Goal: Task Accomplishment & Management: Manage account settings

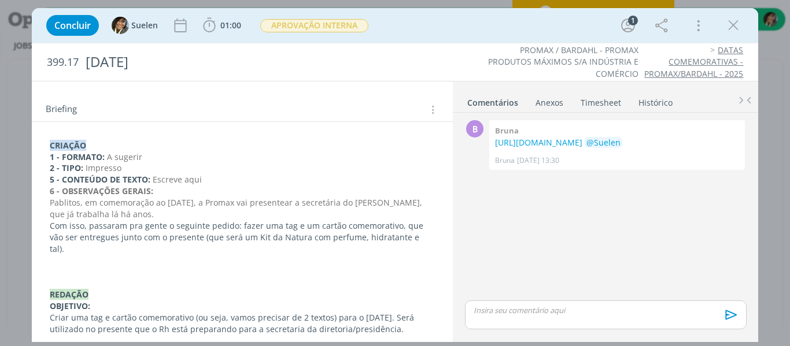
scroll to position [132, 0]
click at [419, 255] on p "dialog" at bounding box center [243, 261] width 386 height 12
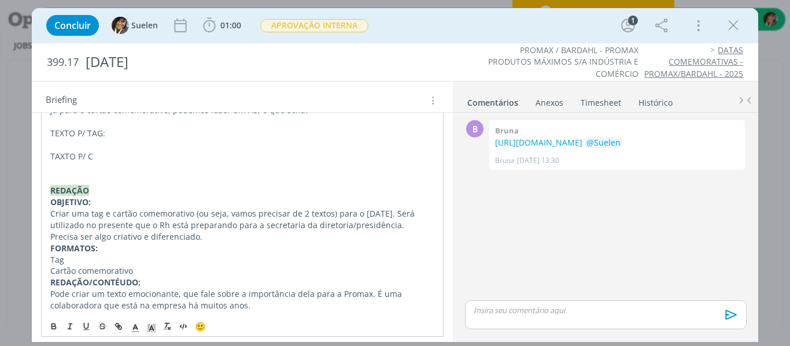
scroll to position [306, 0]
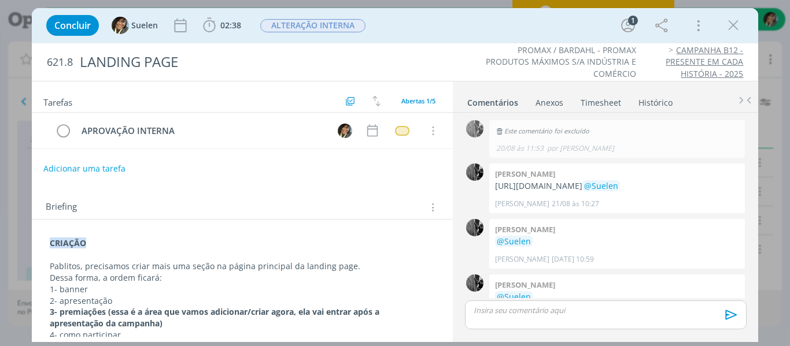
scroll to position [64, 0]
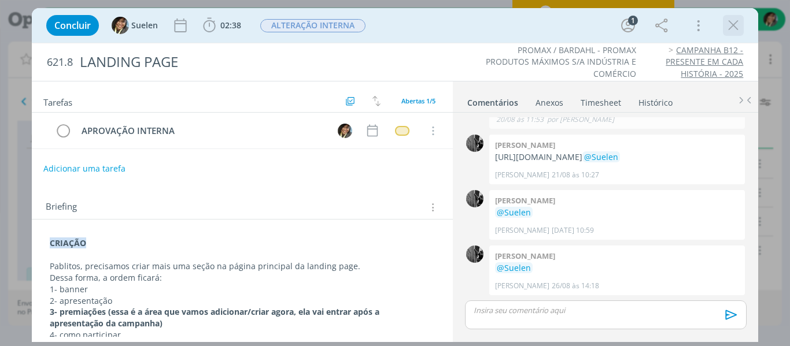
click at [740, 24] on icon "dialog" at bounding box center [733, 25] width 17 height 17
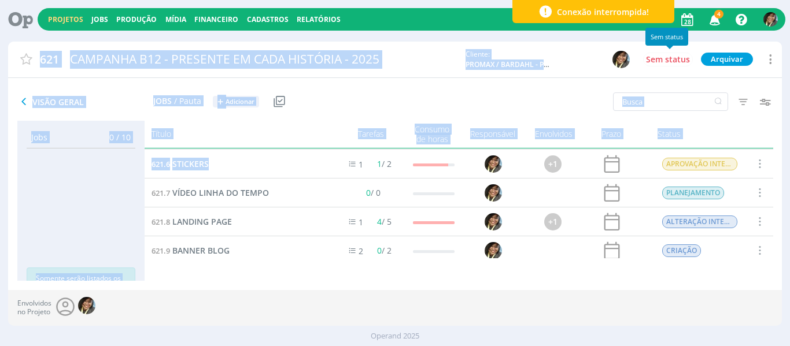
drag, startPoint x: 730, startPoint y: 24, endPoint x: 184, endPoint y: 138, distance: 558.0
click at [184, 138] on div "Projetos Jobs Produção [GEOGRAPHIC_DATA] Financeiro Cadastros Relatórios 4 Noti…" at bounding box center [395, 173] width 790 height 346
click at [68, 18] on link "Projetos" at bounding box center [65, 19] width 35 height 10
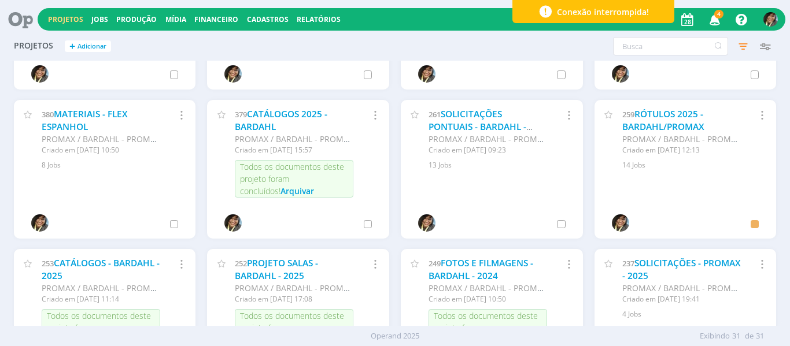
scroll to position [711, 0]
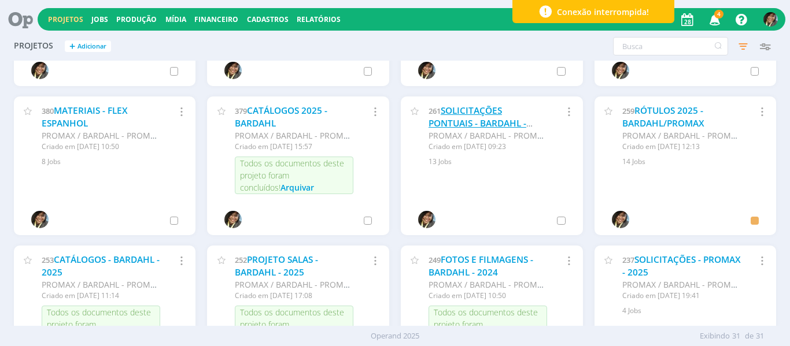
click at [474, 127] on link "SOLICITAÇÕES PONTUAIS - BARDAHL - 2025" at bounding box center [477, 123] width 98 height 37
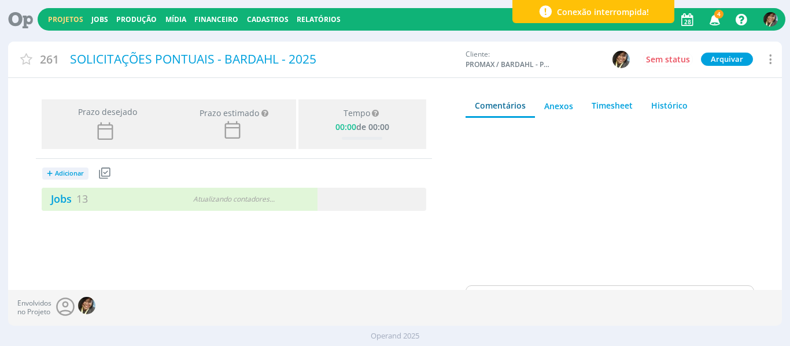
click at [720, 18] on span "4" at bounding box center [718, 14] width 9 height 9
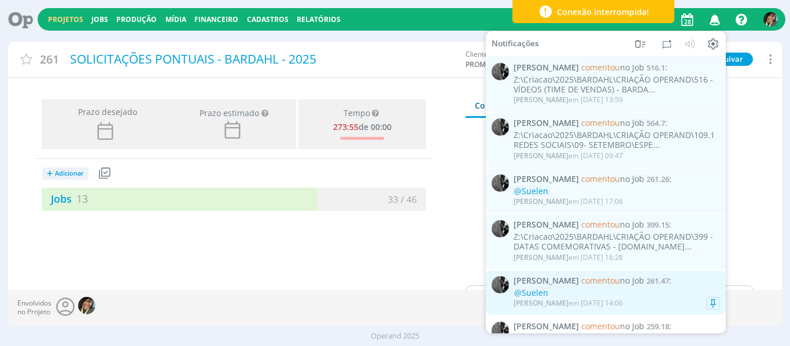
click at [645, 314] on link "[PERSON_NAME] comentou no Job 261.47 : @Suelen [PERSON_NAME] em [DATE] 14:06" at bounding box center [606, 293] width 240 height 45
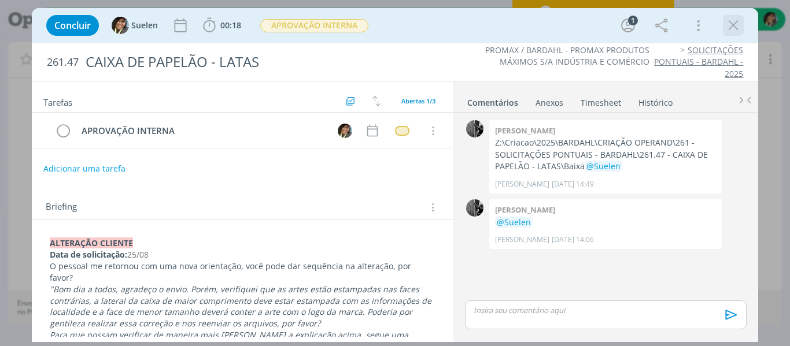
click at [731, 27] on icon "dialog" at bounding box center [733, 25] width 17 height 17
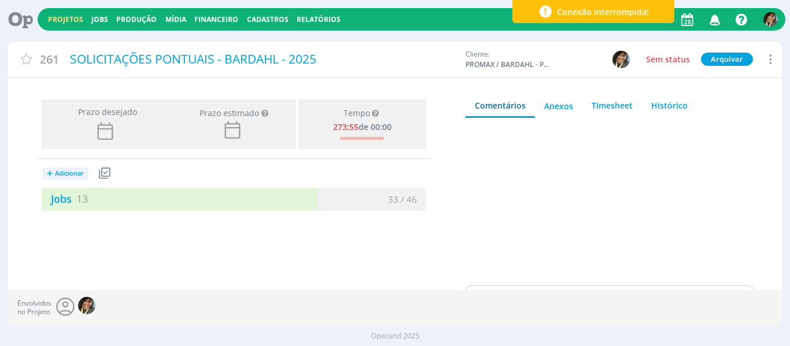
click at [711, 17] on icon "button" at bounding box center [715, 19] width 20 height 20
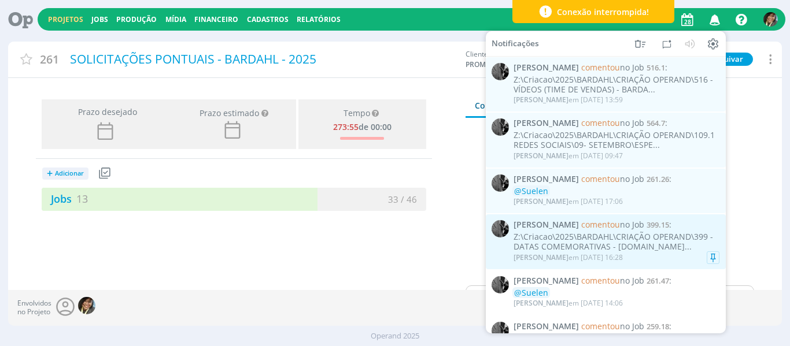
click at [623, 240] on div "Z:\Criacao\2025\BARDAHL\CRIAÇÃO OPERAND\399 - DATAS COMEMORATIVAS - [DOMAIN_NAM…" at bounding box center [616, 242] width 206 height 20
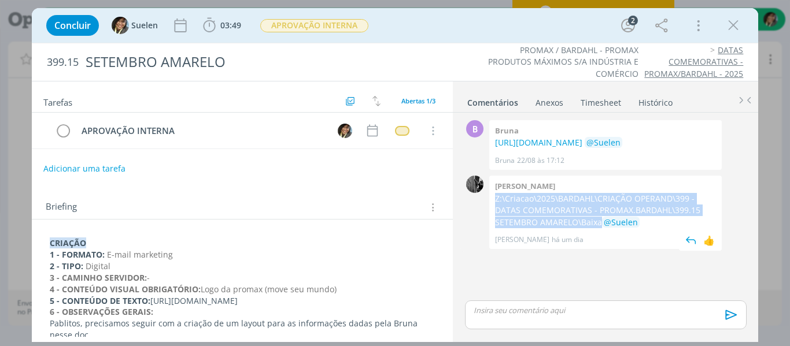
drag, startPoint x: 496, startPoint y: 224, endPoint x: 590, endPoint y: 246, distance: 97.3
click at [590, 228] on p "Z:\Criacao\2025\BARDAHL\CRIAÇÃO OPERAND\399 - DATAS COMEMORATIVAS - PROMAX.BARD…" at bounding box center [605, 210] width 221 height 35
copy p "Z:\Criacao\2025\BARDAHL\CRIAÇÃO OPERAND\399 - DATAS COMEMORATIVAS - PROMAX.BARD…"
click at [734, 23] on icon "dialog" at bounding box center [733, 25] width 17 height 17
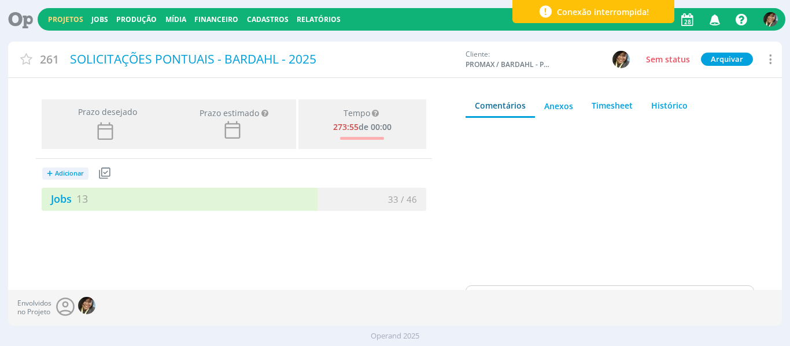
click at [711, 19] on icon "button" at bounding box center [715, 19] width 20 height 20
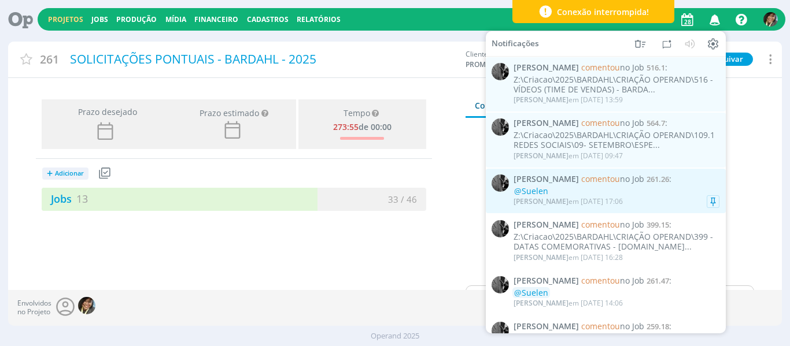
click at [641, 197] on div "[PERSON_NAME] em [DATE] 17:06" at bounding box center [616, 202] width 206 height 12
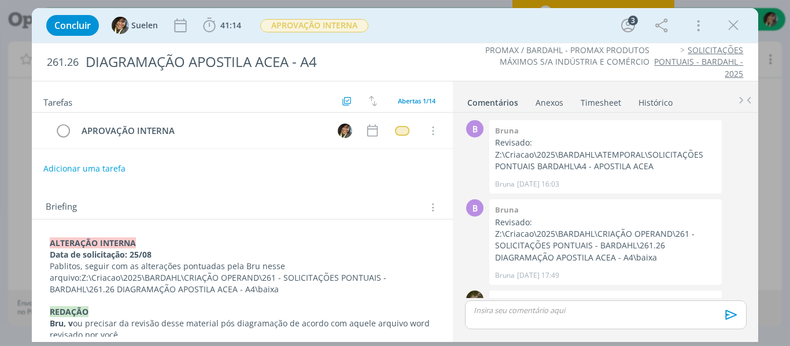
scroll to position [715, 0]
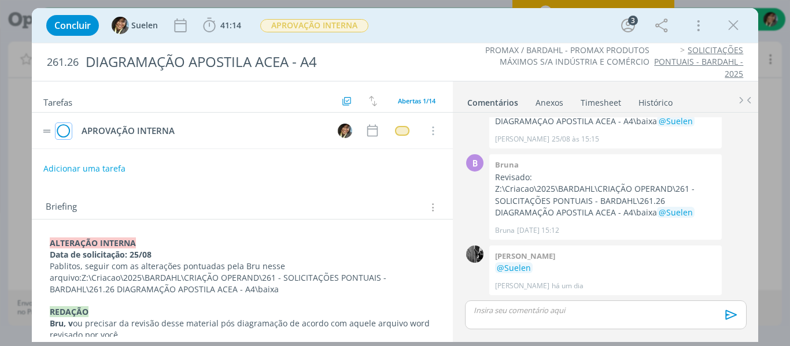
click at [58, 130] on icon "dialog" at bounding box center [64, 131] width 16 height 17
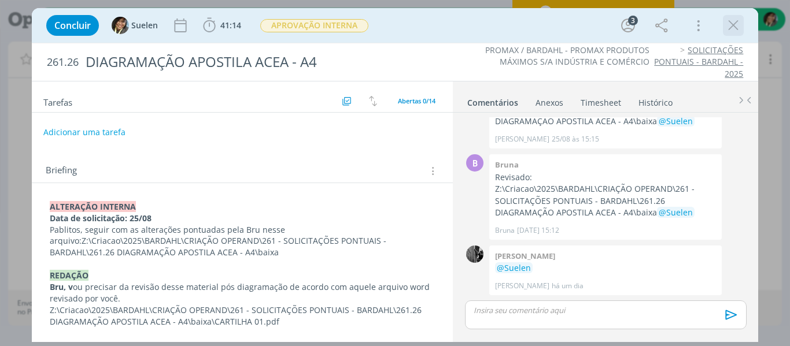
click at [731, 29] on icon "dialog" at bounding box center [733, 25] width 17 height 17
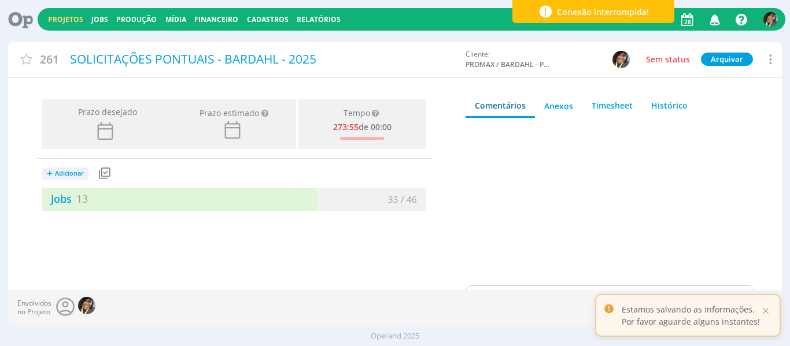
click at [716, 18] on icon "button" at bounding box center [715, 19] width 20 height 20
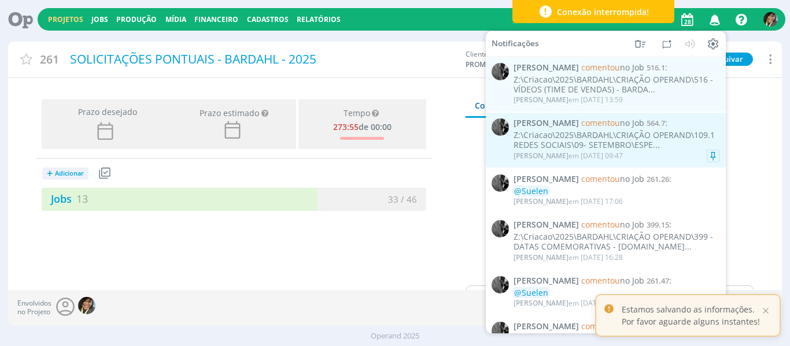
click at [592, 134] on div "Z:\Criacao\2025\BARDAHL\CRIAÇÃO OPERAND\109.1 REDES SOCIAIS\09- SETEMBRO\ESPE..." at bounding box center [616, 141] width 206 height 20
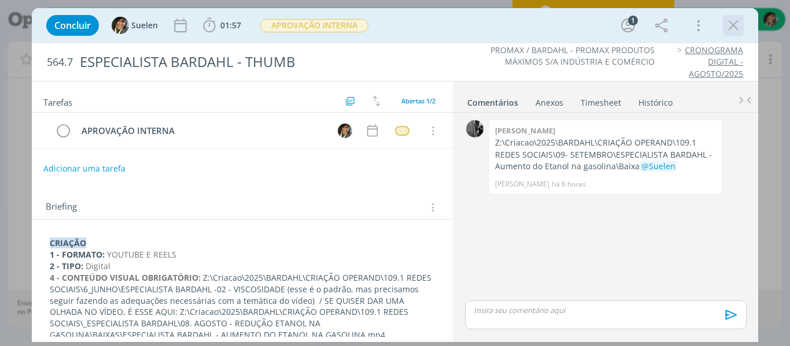
click at [729, 25] on icon "dialog" at bounding box center [733, 25] width 17 height 17
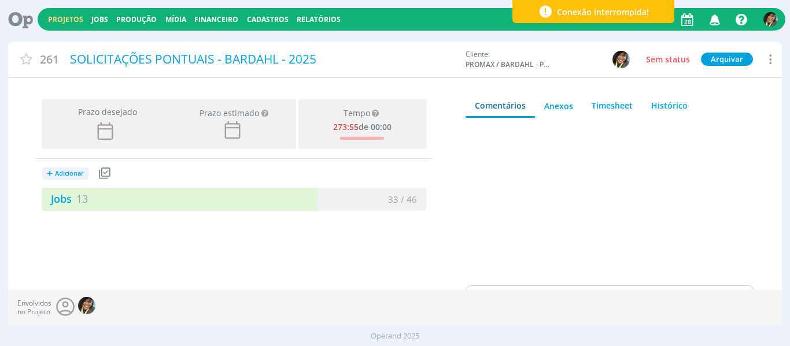
click at [714, 24] on icon "button" at bounding box center [715, 19] width 20 height 20
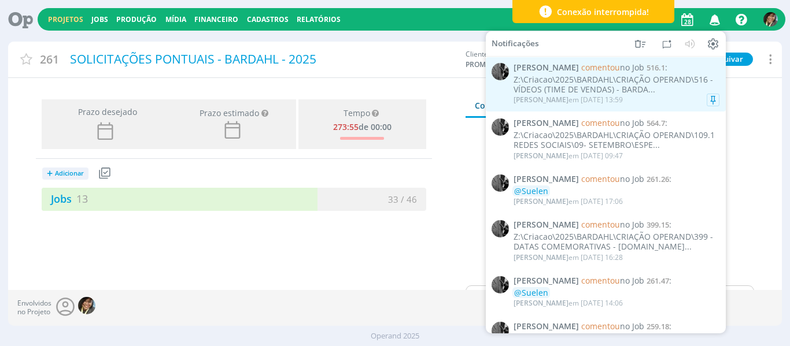
click at [574, 73] on div "[PERSON_NAME] comentou no Job 516.1 : Z:\Criacao\2025\BARDAHL\CRIAÇÃO OPERAND\5…" at bounding box center [616, 84] width 206 height 43
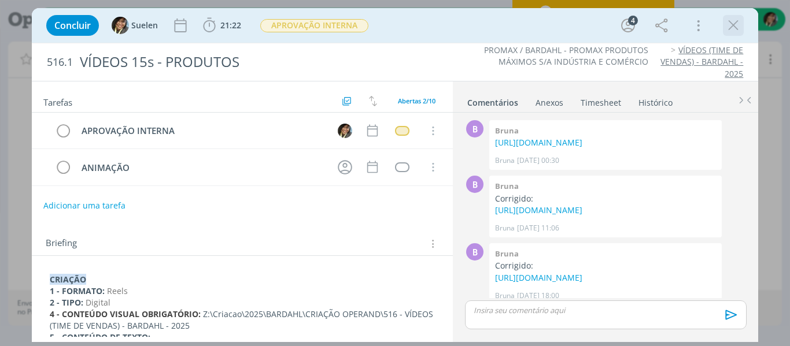
scroll to position [295, 0]
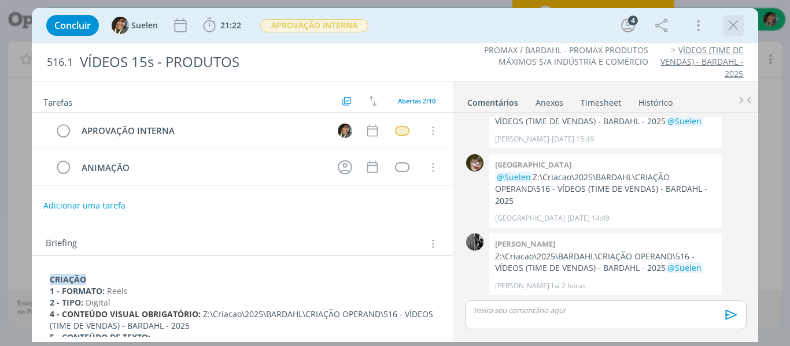
click at [733, 27] on icon "dialog" at bounding box center [733, 25] width 17 height 17
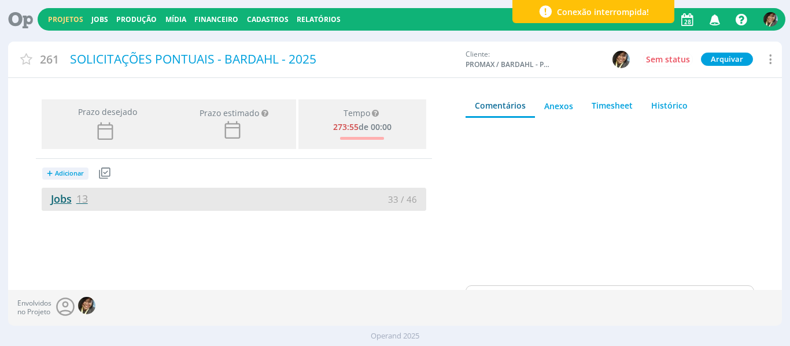
click at [64, 204] on link "Jobs 13" at bounding box center [65, 199] width 46 height 14
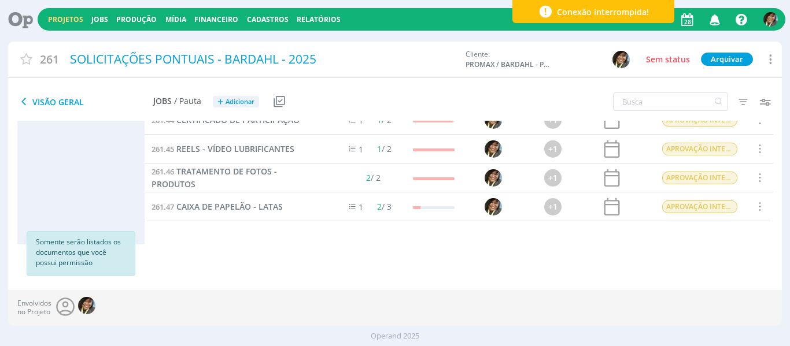
scroll to position [266, 0]
click at [69, 20] on link "Projetos" at bounding box center [65, 19] width 35 height 10
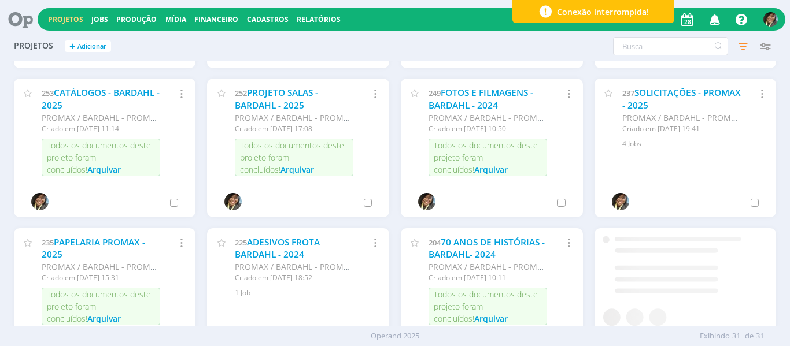
scroll to position [878, 0]
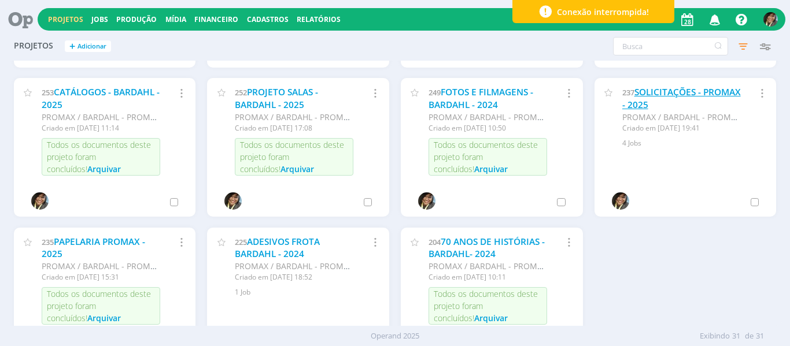
click at [659, 94] on link "SOLICITAÇÕES - PROMAX - 2025" at bounding box center [681, 98] width 119 height 25
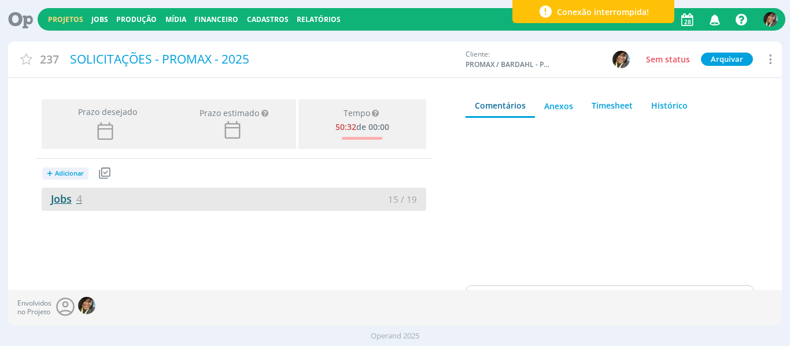
click at [63, 201] on link "Jobs 4" at bounding box center [62, 199] width 40 height 14
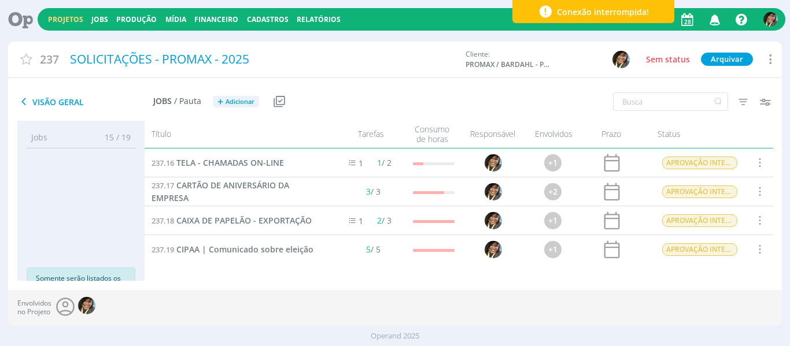
scroll to position [36, 0]
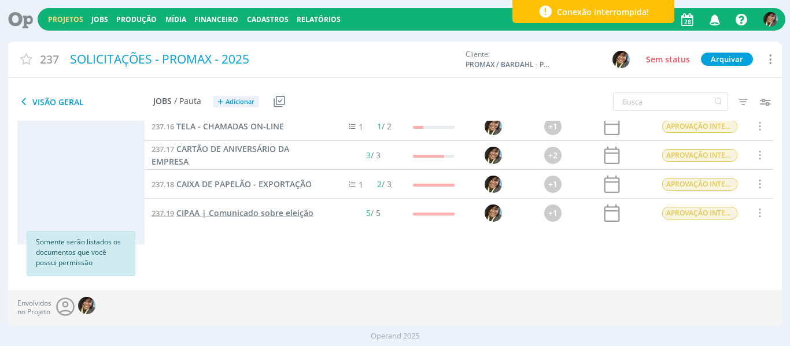
click at [257, 217] on span "CIPAA | Comunicado sobre eleição" at bounding box center [244, 213] width 137 height 11
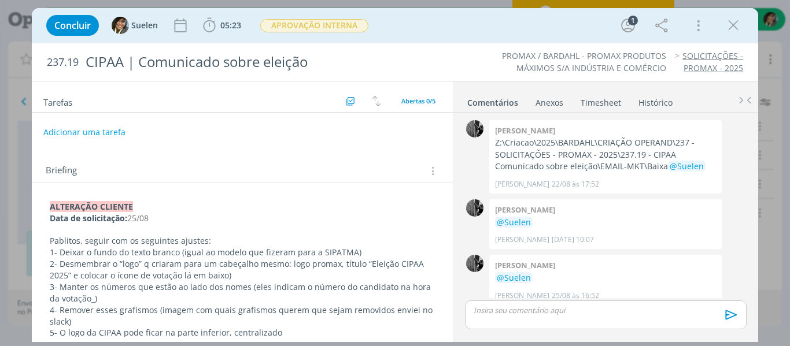
scroll to position [10, 0]
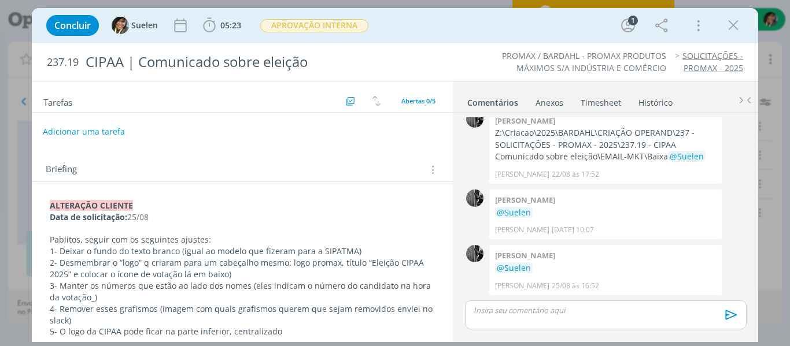
click at [93, 130] on button "Adicionar uma tarefa" at bounding box center [84, 132] width 82 height 20
type input "ALTERAÇÃO CLIENTE"
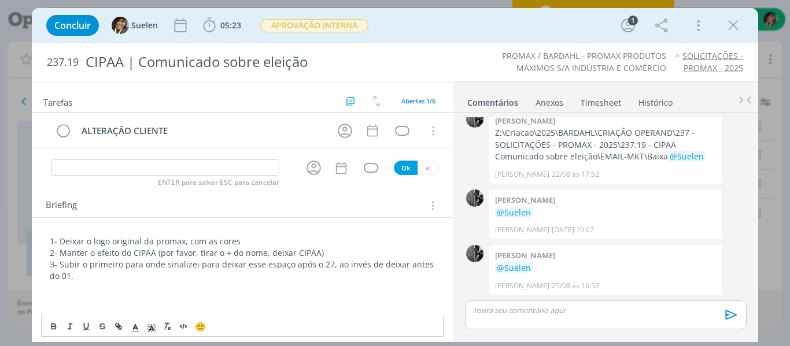
scroll to position [126, 0]
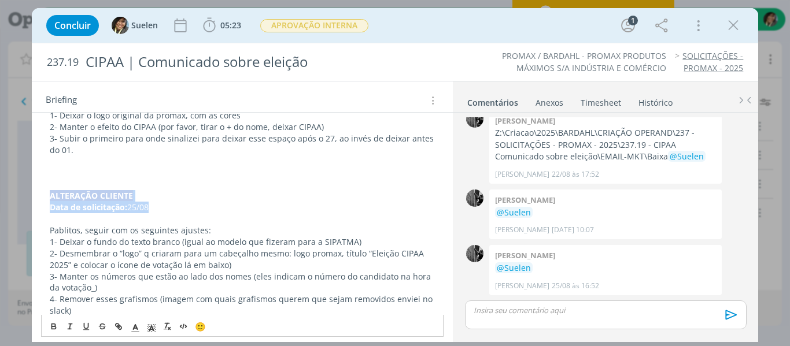
drag, startPoint x: 188, startPoint y: 206, endPoint x: 46, endPoint y: 194, distance: 142.8
copy div "﻿ALTERAÇÃO CLIENTE Data de solicitação: 25/08"
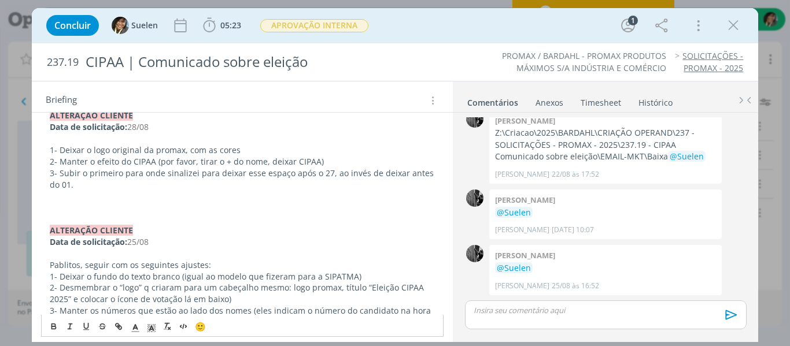
scroll to position [0, 0]
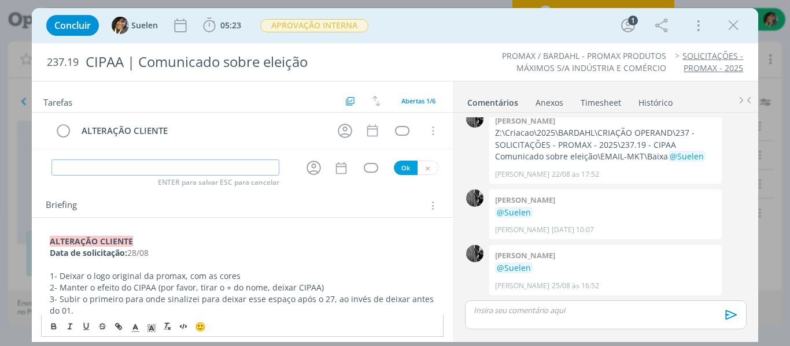
click at [82, 160] on input "dialog" at bounding box center [165, 168] width 228 height 16
type input "ALTERAÇÃO CLIENTE"
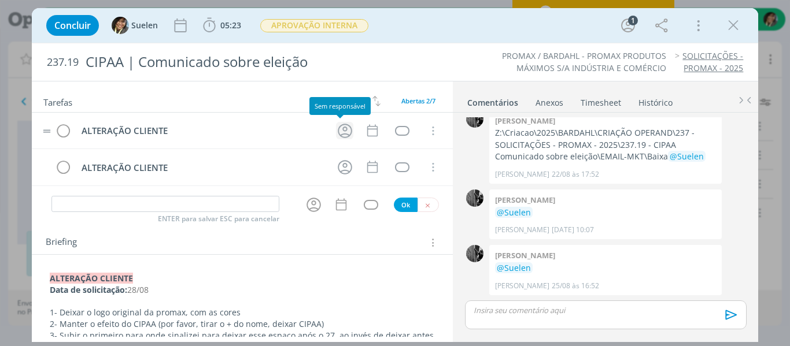
click at [336, 132] on icon "dialog" at bounding box center [345, 131] width 18 height 18
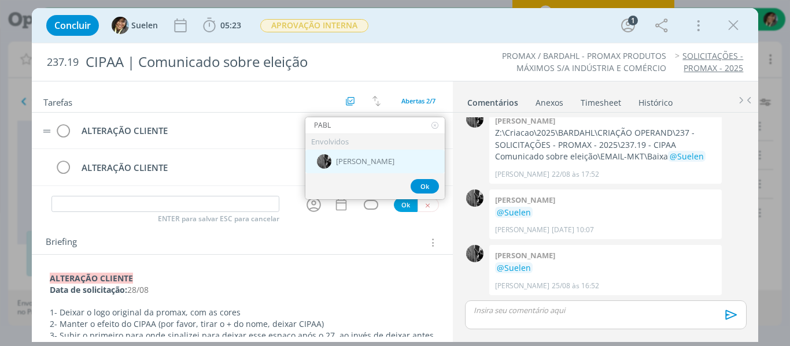
type input "PABL"
click at [335, 157] on div "[PERSON_NAME]" at bounding box center [374, 162] width 139 height 24
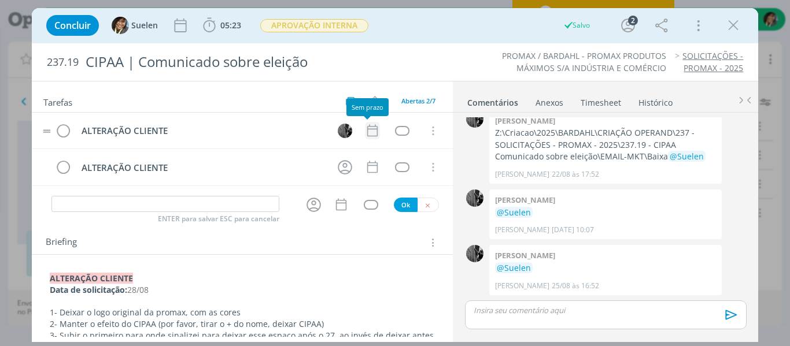
click at [373, 130] on icon "dialog" at bounding box center [372, 130] width 15 height 15
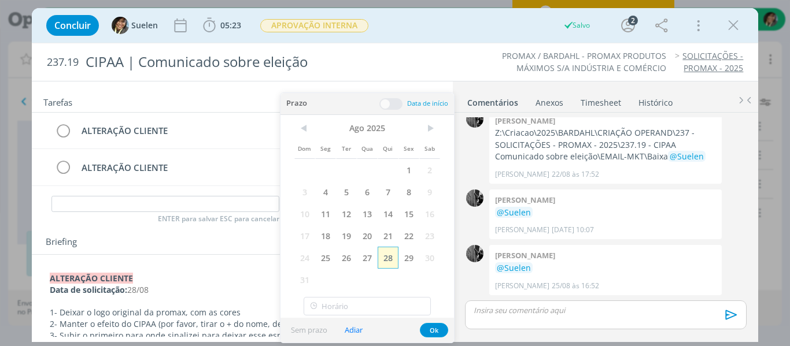
click at [390, 268] on span "28" at bounding box center [388, 258] width 21 height 22
click at [430, 330] on button "Ok" at bounding box center [434, 330] width 28 height 14
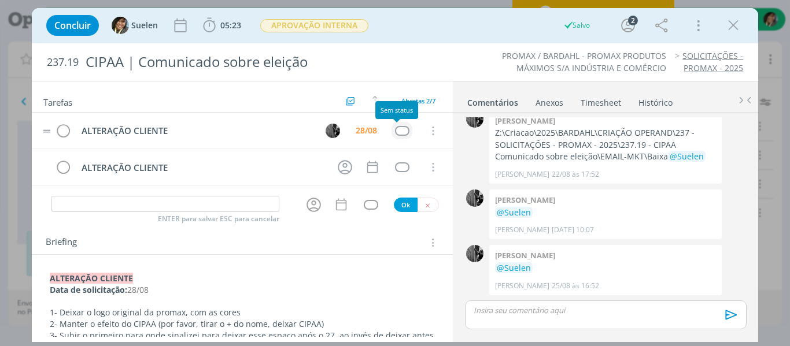
click at [397, 134] on div "dialog" at bounding box center [402, 131] width 14 height 10
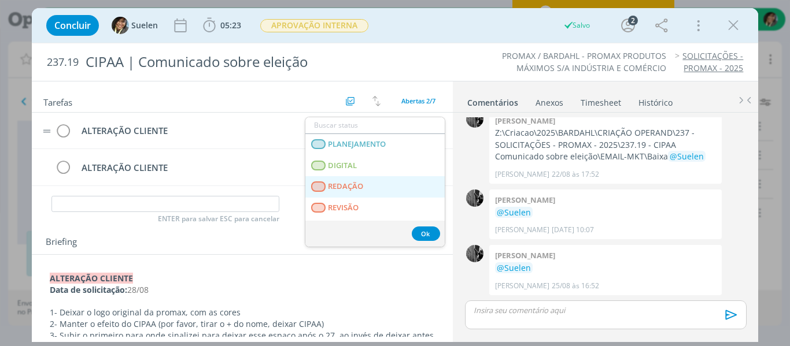
scroll to position [295, 0]
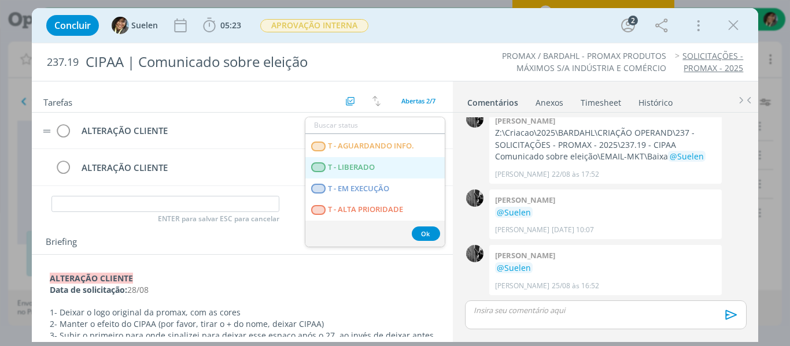
click at [368, 160] on LIBERADO "T - LIBERADO" at bounding box center [374, 167] width 139 height 21
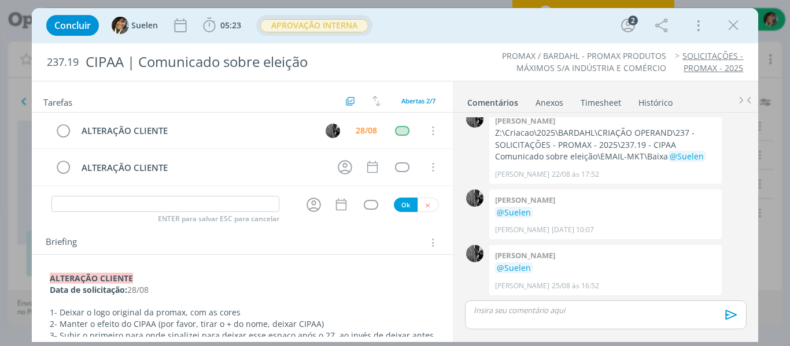
drag, startPoint x: 326, startPoint y: 17, endPoint x: 317, endPoint y: 31, distance: 16.9
click at [317, 31] on span "APROVAÇÃO INTERNA" at bounding box center [314, 25] width 116 height 21
click at [317, 31] on span "APROVAÇÃO INTERNA" at bounding box center [314, 25] width 108 height 13
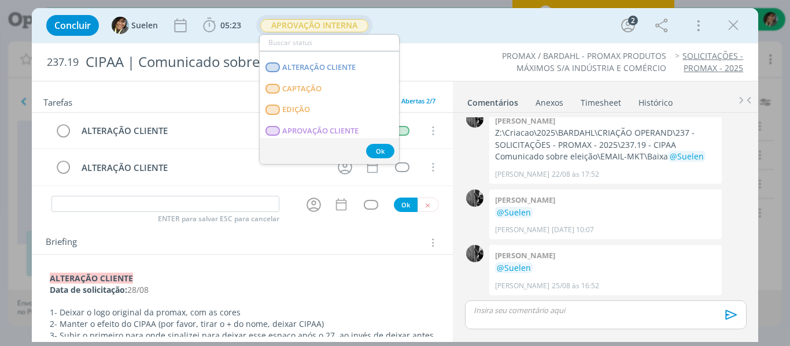
scroll to position [120, 0]
click at [342, 74] on CLIENTE "ALTERAÇÃO CLIENTE" at bounding box center [329, 68] width 139 height 21
